Goal: Use online tool/utility

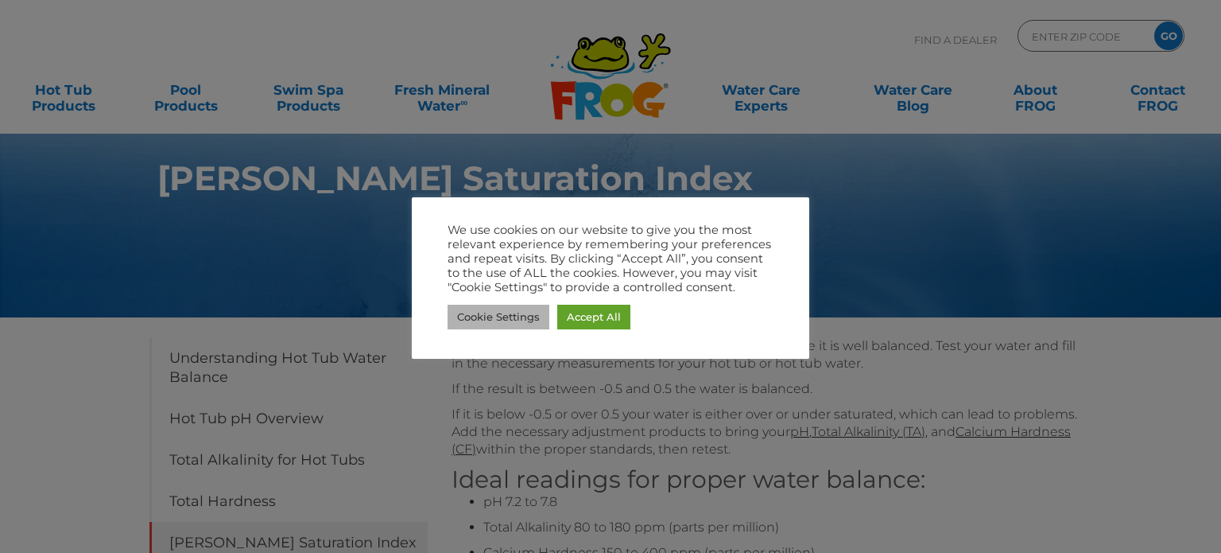
click at [508, 313] on link "Cookie Settings" at bounding box center [499, 317] width 102 height 25
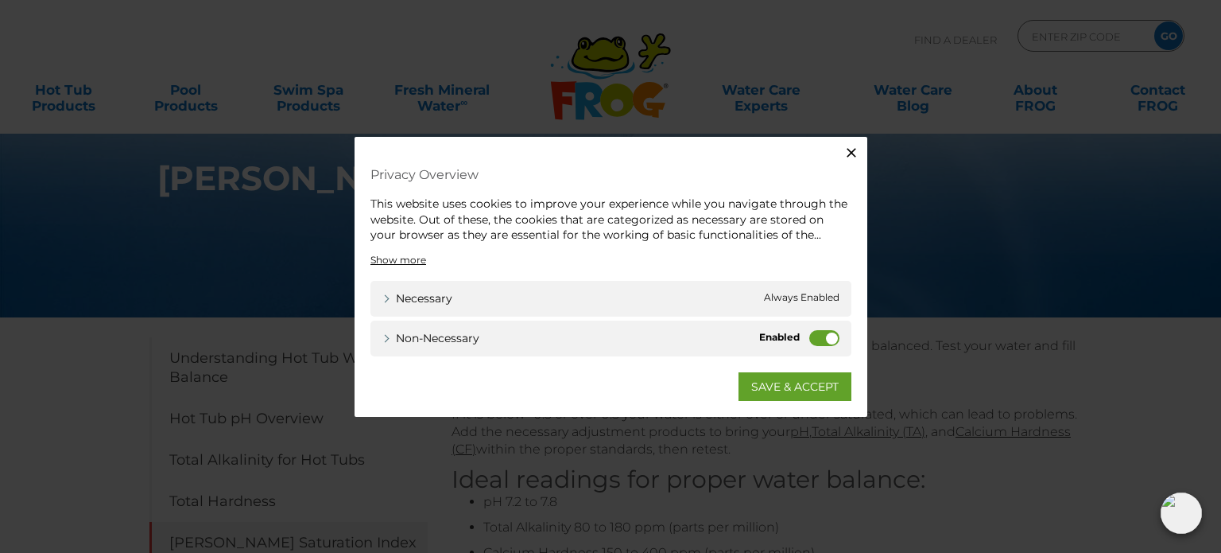
click at [821, 340] on label "Non-necessary" at bounding box center [825, 337] width 30 height 16
click at [0, 0] on input "Non-necessary" at bounding box center [0, 0] width 0 height 0
drag, startPoint x: 783, startPoint y: 395, endPoint x: 807, endPoint y: 392, distance: 24.1
click at [786, 395] on link "SAVE & ACCEPT" at bounding box center [795, 385] width 113 height 29
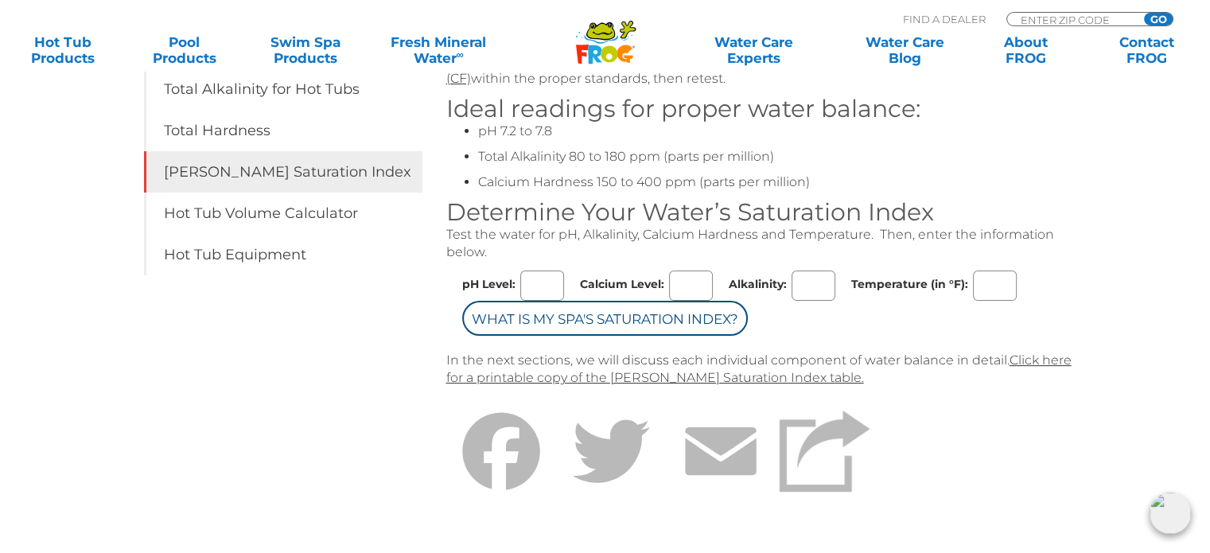
scroll to position [398, 0]
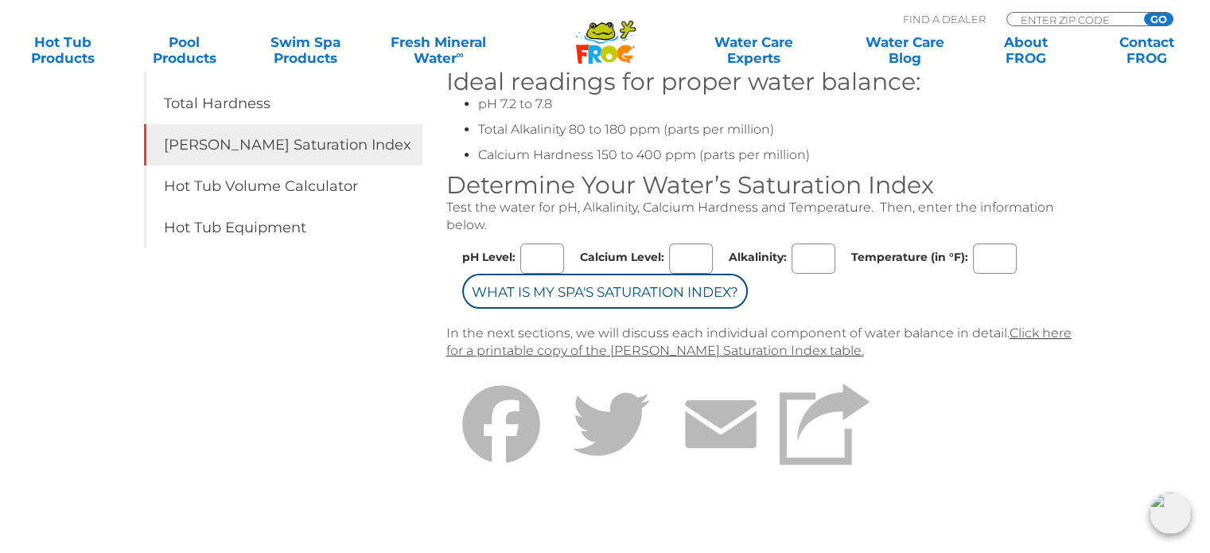
click at [688, 258] on input "Calcium Level:" at bounding box center [691, 258] width 44 height 30
click at [795, 256] on input "Alkalinity:" at bounding box center [813, 258] width 44 height 30
click at [693, 254] on input "Calcium Level:" at bounding box center [691, 258] width 44 height 30
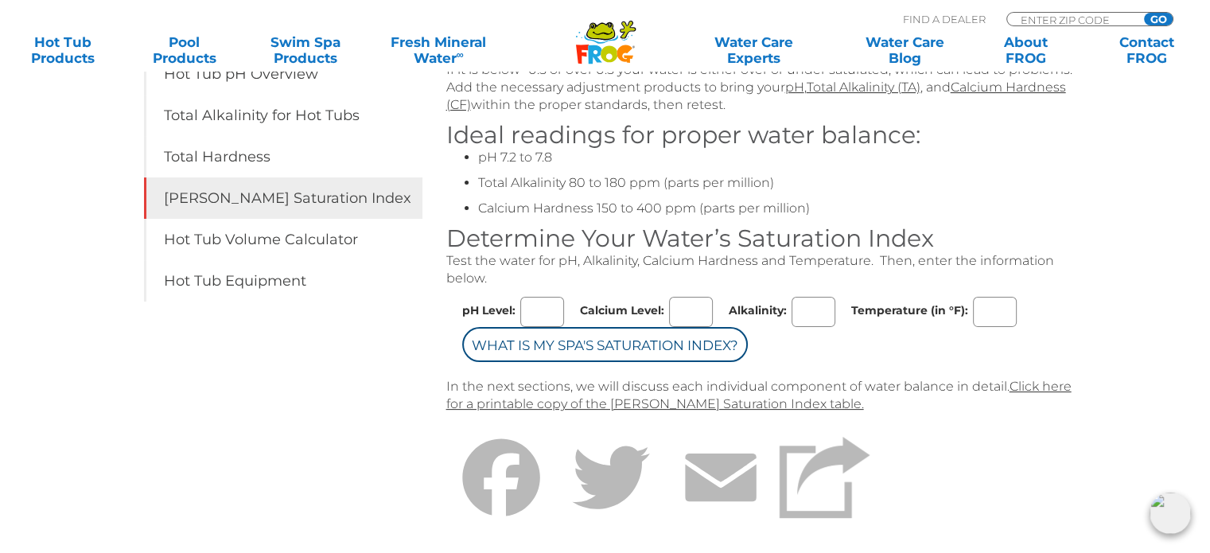
scroll to position [318, 0]
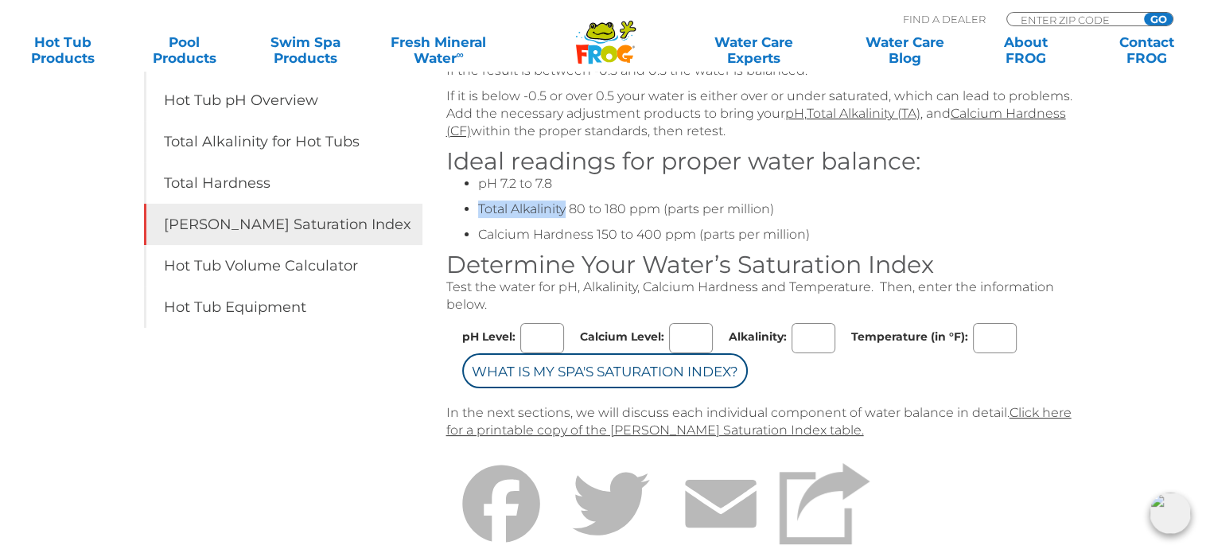
drag, startPoint x: 477, startPoint y: 209, endPoint x: 566, endPoint y: 208, distance: 89.1
click at [566, 208] on li "Total Alkalinity 80 to 180 ppm (parts per million)" at bounding box center [780, 208] width 604 height 17
click at [804, 336] on input "Alkalinity:" at bounding box center [813, 338] width 44 height 30
click at [868, 301] on p "Test the water for pH, Alkalinity, Calcium Hardness and Temperature. Then, ente…" at bounding box center [764, 295] width 636 height 35
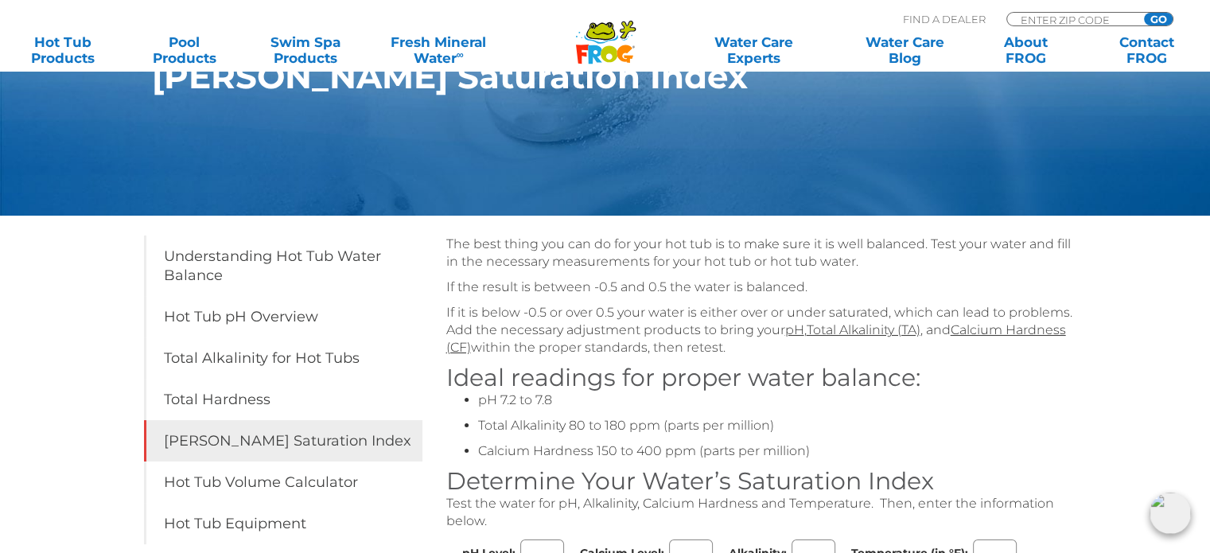
scroll to position [0, 0]
